Goal: Information Seeking & Learning: Learn about a topic

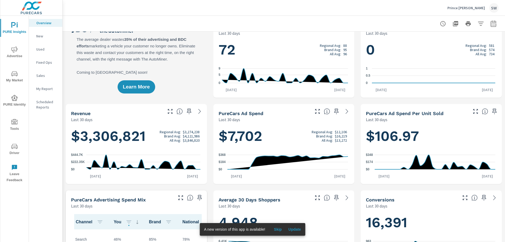
scroll to position [26, 0]
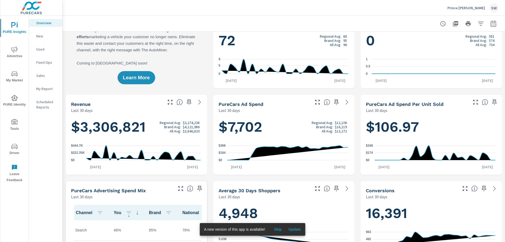
click at [13, 54] on span "Advertise" at bounding box center [14, 52] width 25 height 13
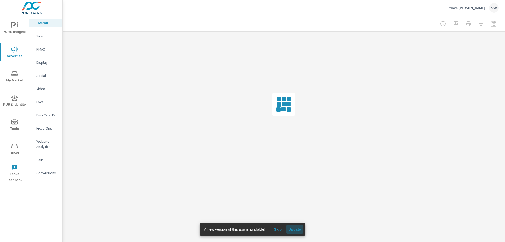
click at [293, 227] on span "Update" at bounding box center [294, 229] width 13 height 5
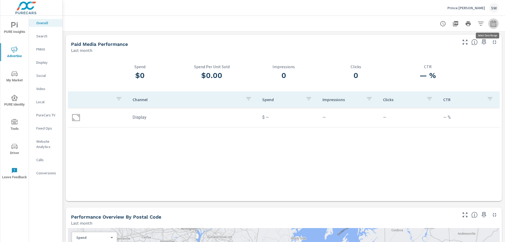
click at [491, 26] on icon "button" at bounding box center [494, 24] width 6 height 6
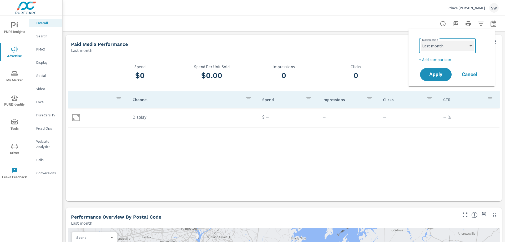
click at [436, 46] on select "Custom Yesterday Last week Last 7 days Last 14 days Last 30 days Last 45 days L…" at bounding box center [447, 46] width 53 height 11
click at [421, 41] on select "Custom Yesterday Last week Last 7 days Last 14 days Last 30 days Last 45 days L…" at bounding box center [447, 46] width 53 height 11
select select "Month to date"
click at [429, 70] on button "Apply" at bounding box center [436, 75] width 33 height 14
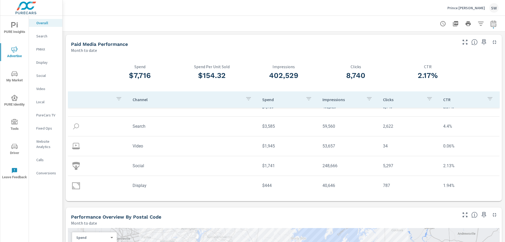
scroll to position [16, 0]
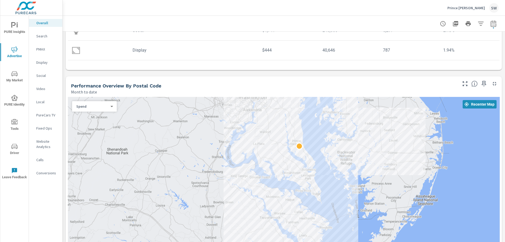
scroll to position [132, 0]
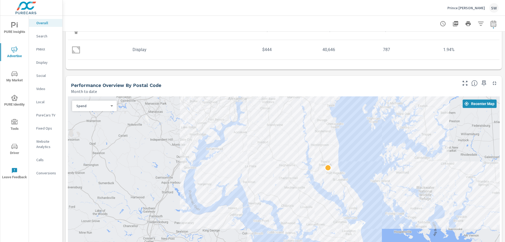
drag, startPoint x: 231, startPoint y: 151, endPoint x: 306, endPoint y: 202, distance: 91.2
click at [306, 202] on div at bounding box center [284, 181] width 432 height 171
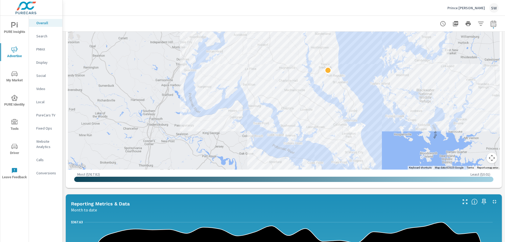
scroll to position [186, 0]
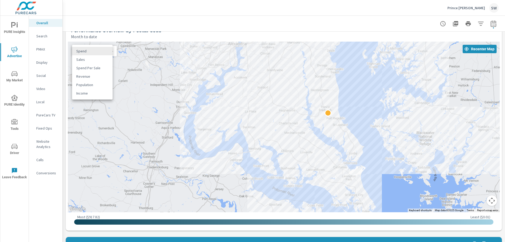
click at [83, 50] on body "PURE Insights Advertise My Market PURE Identity Tools Driver Leave Feedback Ove…" at bounding box center [252, 121] width 505 height 242
click at [85, 57] on li "Sales" at bounding box center [92, 59] width 41 height 8
click at [85, 57] on div at bounding box center [284, 127] width 432 height 171
click at [82, 54] on div "Sales 1 ​" at bounding box center [94, 51] width 45 height 11
click at [111, 52] on body "PURE Insights Advertise My Market PURE Identity Tools Driver Leave Feedback Ove…" at bounding box center [252, 121] width 505 height 242
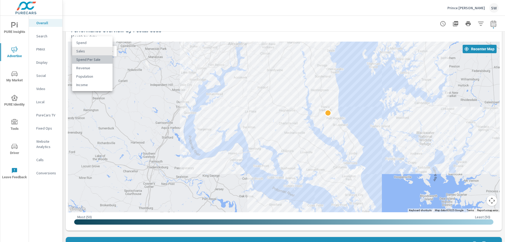
click at [94, 59] on li "Spend Per Sale" at bounding box center [92, 59] width 41 height 8
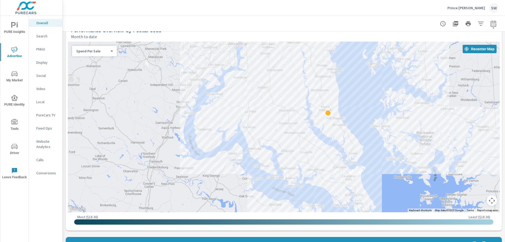
click at [87, 53] on body "PURE Insights Advertise My Market PURE Identity Tools Driver Leave Feedback Ove…" at bounding box center [252, 121] width 505 height 242
click at [84, 34] on li "Spend" at bounding box center [92, 34] width 41 height 8
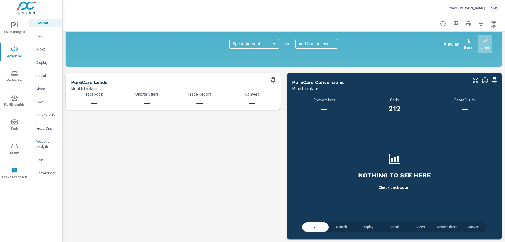
scroll to position [523, 0]
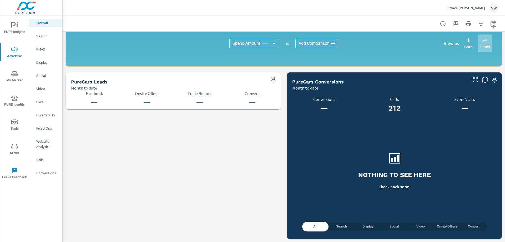
click at [41, 101] on p "Local" at bounding box center [47, 101] width 22 height 5
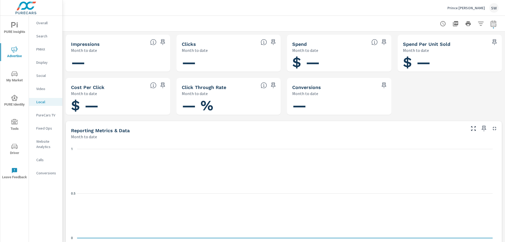
click at [43, 90] on p "Video" at bounding box center [47, 88] width 22 height 5
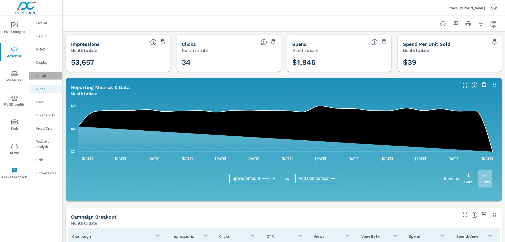
click at [43, 73] on div "Social" at bounding box center [45, 76] width 33 height 8
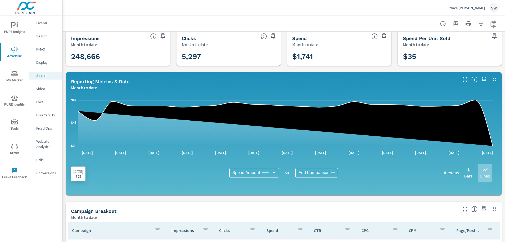
scroll to position [3, 0]
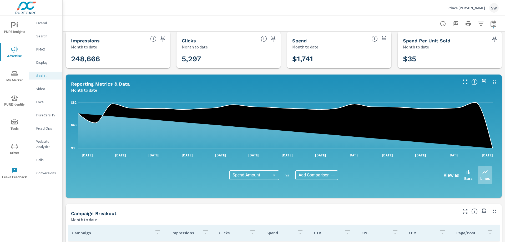
click at [41, 45] on nav "Overall Search PMAX Display Social Video Local PureCars TV Fixed Ops Website An…" at bounding box center [45, 100] width 33 height 168
click at [40, 49] on p "PMAX" at bounding box center [47, 49] width 22 height 5
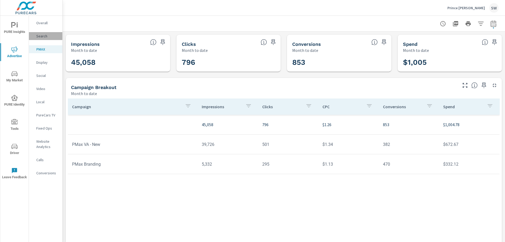
click at [45, 35] on p "Search" at bounding box center [47, 35] width 22 height 5
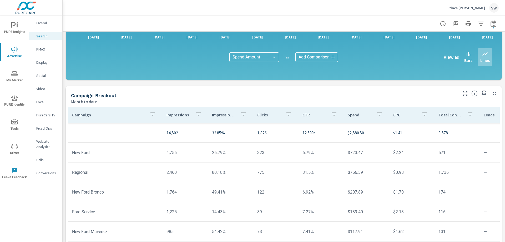
scroll to position [351, 0]
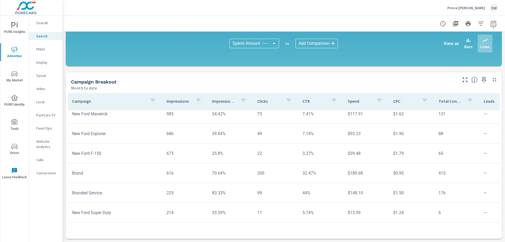
scroll to position [105, 0]
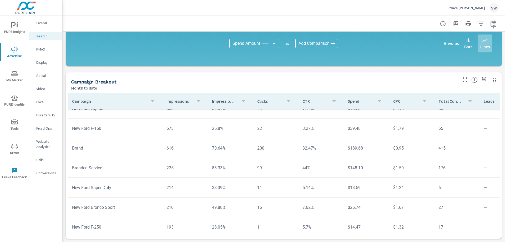
scroll to position [263, 0]
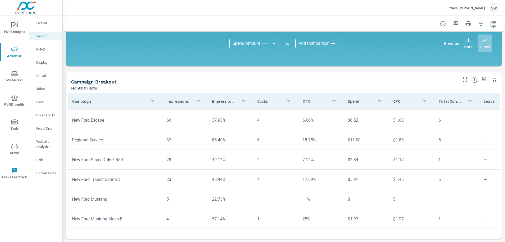
scroll to position [339, 0]
click at [42, 128] on p "Fixed Ops" at bounding box center [47, 128] width 22 height 5
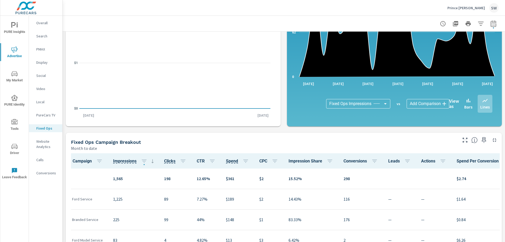
scroll to position [158, 0]
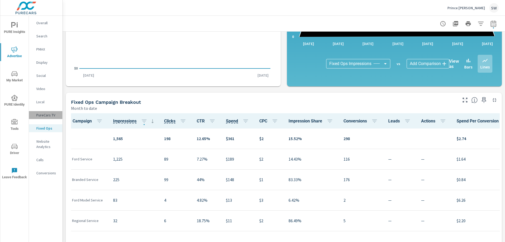
click at [38, 116] on p "PureCars TV" at bounding box center [47, 114] width 22 height 5
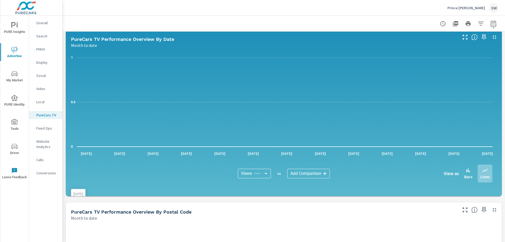
scroll to position [263, 0]
